Goal: Communication & Community: Share content

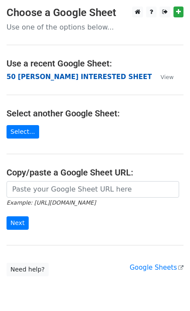
click at [67, 80] on strong "50 KEVIN INTERESTED SHEET" at bounding box center [79, 77] width 145 height 8
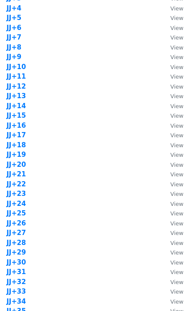
scroll to position [579, 0]
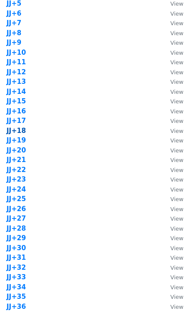
click at [22, 131] on strong "JJ+18" at bounding box center [17, 131] width 20 height 8
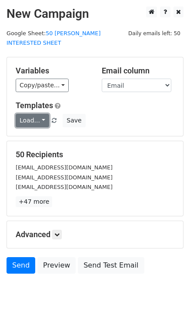
click at [43, 114] on link "Load..." at bounding box center [32, 120] width 33 height 13
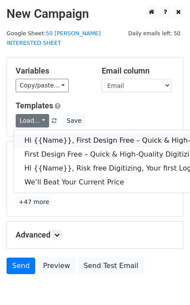
click at [55, 133] on link "Hi {{Name}}, First Design Free – Quick & High-Quality Digitizing!" at bounding box center [138, 140] width 249 height 14
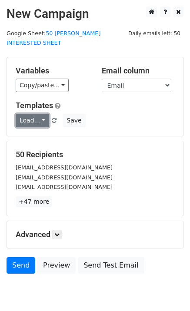
click at [24, 114] on link "Load..." at bounding box center [32, 120] width 33 height 13
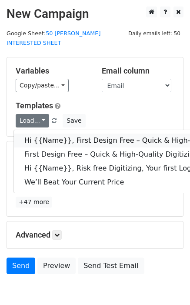
click at [43, 133] on link "Hi {{Name}}, First Design Free – Quick & High-Quality Digitizing!" at bounding box center [138, 140] width 249 height 14
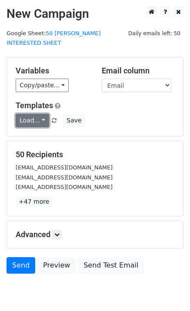
click at [16, 114] on link "Load..." at bounding box center [32, 120] width 33 height 13
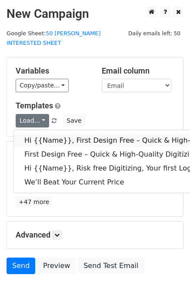
click at [39, 133] on link "Hi {{Name}}, First Design Free – Quick & High-Quality Digitizing!" at bounding box center [138, 140] width 249 height 14
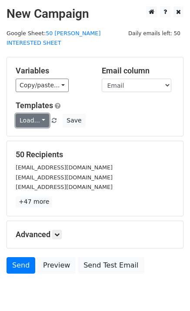
click at [39, 114] on link "Load..." at bounding box center [32, 120] width 33 height 13
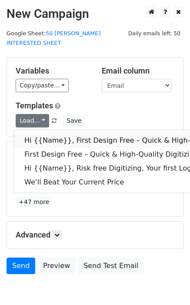
click at [47, 133] on link "Hi {{Name}}, First Design Free – Quick & High-Quality Digitizing!" at bounding box center [138, 140] width 249 height 14
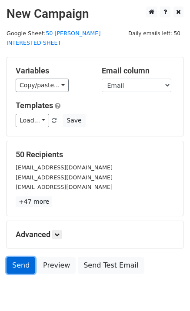
click at [16, 260] on link "Send" at bounding box center [21, 265] width 29 height 17
click at [20, 257] on link "Send" at bounding box center [21, 265] width 29 height 17
